Goal: Task Accomplishment & Management: Use online tool/utility

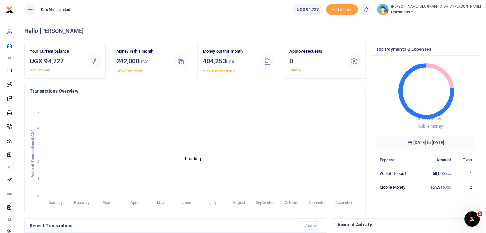
scroll to position [5, 5]
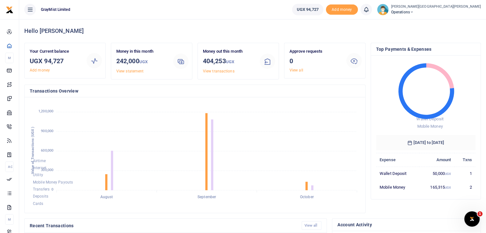
click at [391, 11] on span "Operations" at bounding box center [436, 12] width 90 height 6
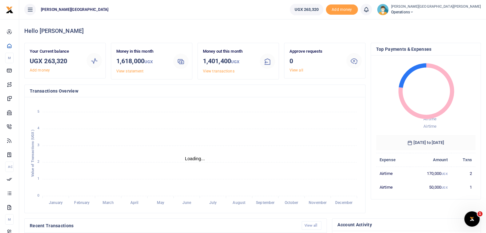
scroll to position [5, 5]
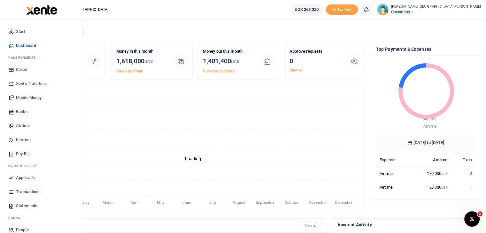
click at [28, 96] on span "Mobile Money" at bounding box center [29, 98] width 26 height 6
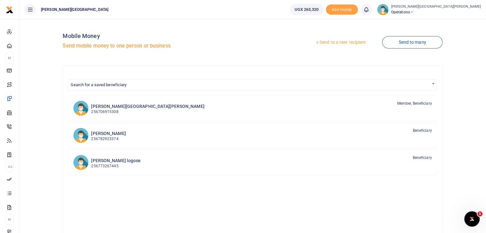
click at [333, 43] on link "Send to a new recipient" at bounding box center [340, 43] width 83 height 12
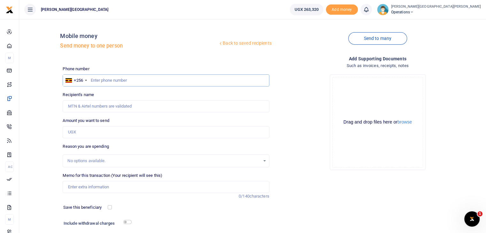
click at [146, 78] on input "text" at bounding box center [166, 81] width 207 height 12
type input "0790185209"
type input "Lean Nkwasibwe"
type input "0790185209"
click at [110, 132] on input "Amount you want to send" at bounding box center [166, 132] width 207 height 12
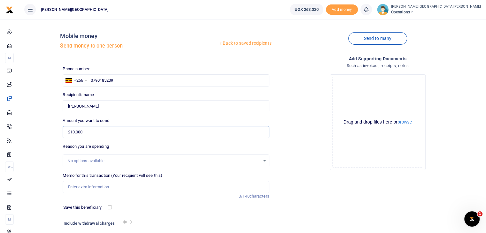
type input "210,000"
click at [91, 189] on input "Memo for this transaction (Your recipient will see this)" at bounding box center [166, 187] width 207 height 12
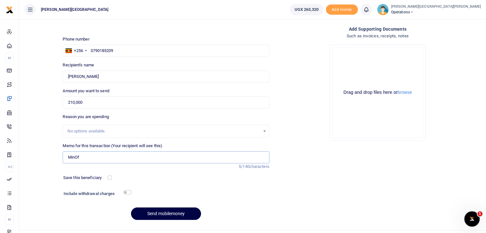
scroll to position [32, 0]
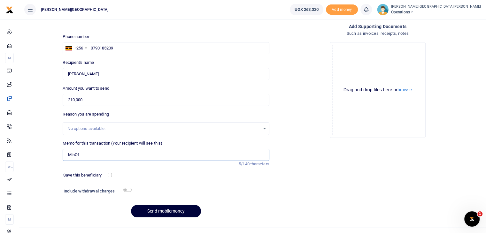
type input "MinOf"
click at [177, 213] on button "Send mobilemoney" at bounding box center [166, 211] width 70 height 12
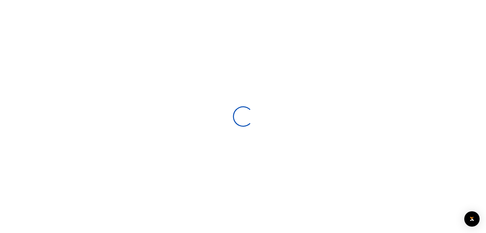
scroll to position [32, 0]
select select
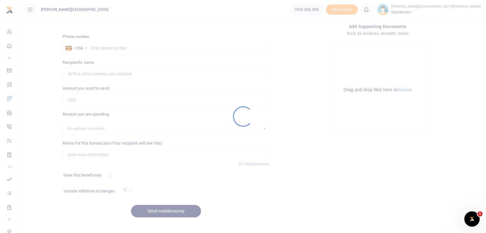
scroll to position [0, 0]
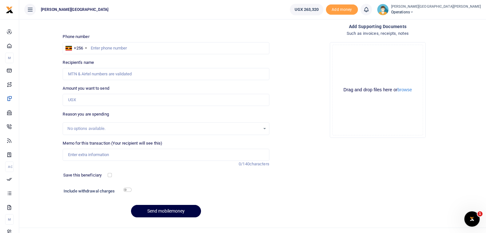
click at [363, 7] on icon at bounding box center [366, 9] width 6 height 7
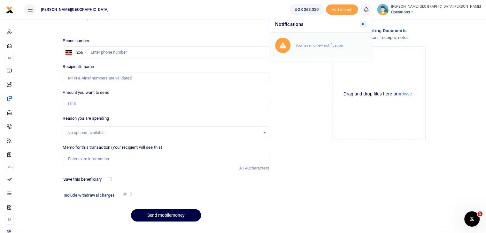
click at [296, 46] on small "You have no new notification" at bounding box center [319, 45] width 47 height 4
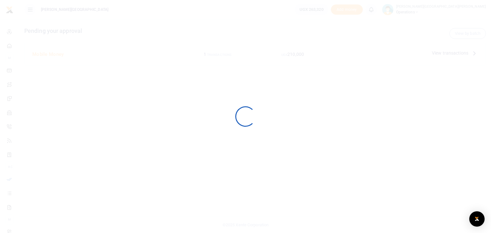
click at [270, 46] on div at bounding box center [245, 116] width 491 height 233
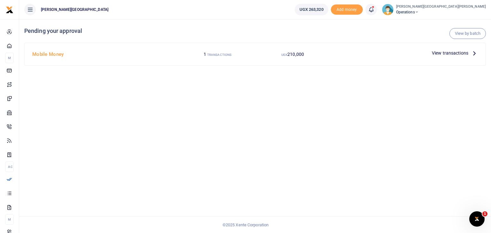
click at [442, 52] on span "View transactions" at bounding box center [450, 53] width 36 height 7
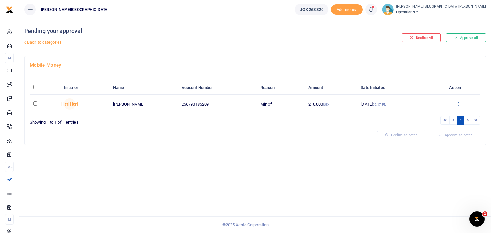
click at [458, 103] on icon at bounding box center [458, 104] width 4 height 4
click at [427, 114] on link "Approve" at bounding box center [435, 114] width 51 height 9
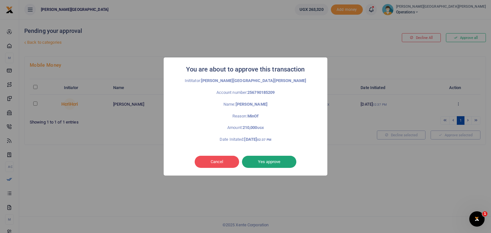
click at [277, 163] on button "Yes approve" at bounding box center [269, 162] width 54 height 12
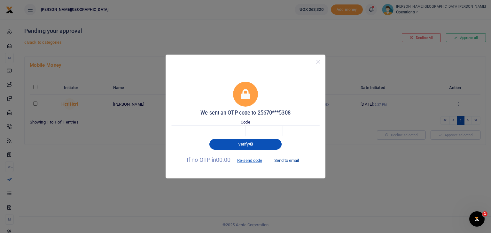
click at [283, 159] on button "Send to email" at bounding box center [287, 160] width 36 height 11
click at [191, 132] on input "text" at bounding box center [189, 131] width 37 height 11
type input "5"
type input "9"
type input "8"
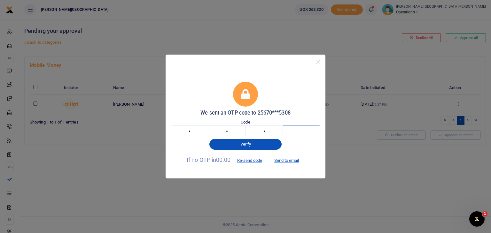
type input "4"
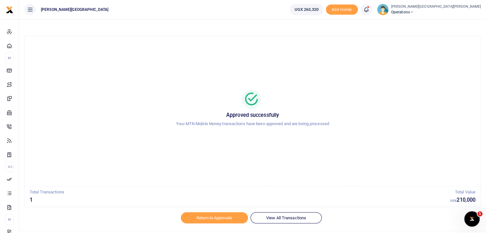
click at [363, 12] on icon at bounding box center [366, 9] width 6 height 7
click at [296, 41] on h6 "Transactions to act upon" at bounding box center [331, 42] width 71 height 5
